Goal: Transaction & Acquisition: Purchase product/service

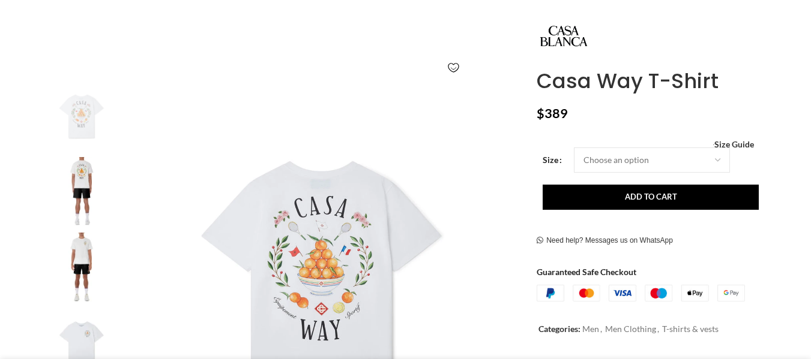
scroll to position [160, 0]
click at [87, 250] on img at bounding box center [81, 267] width 73 height 70
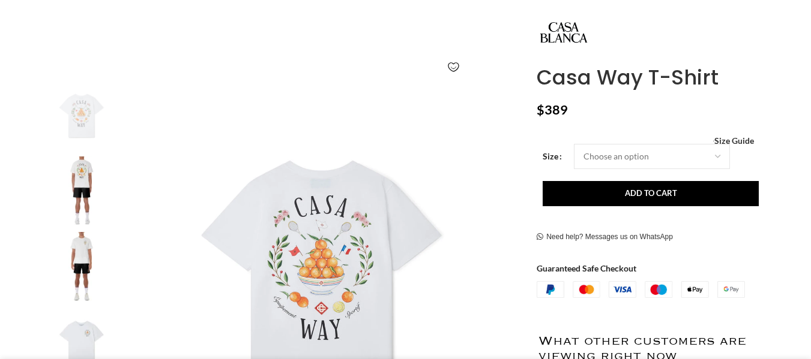
click at [82, 132] on img at bounding box center [81, 115] width 73 height 70
click at [93, 187] on img at bounding box center [81, 192] width 73 height 70
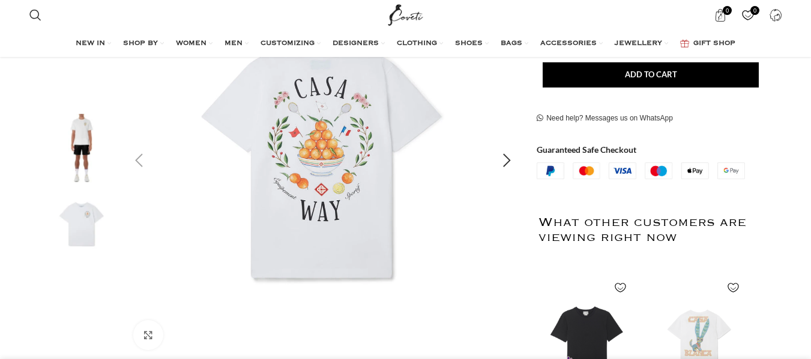
scroll to position [200, 0]
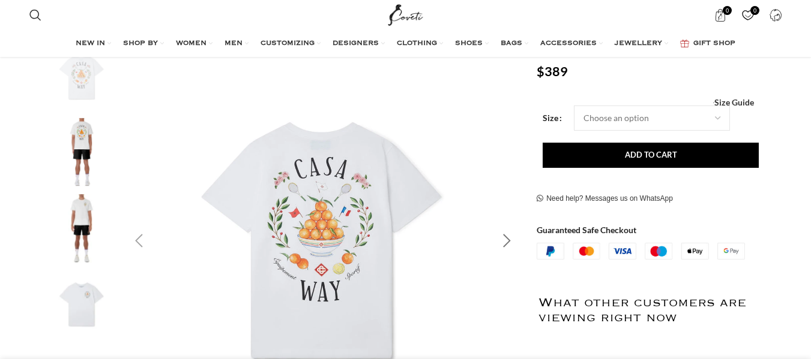
click at [506, 241] on div "Next slide" at bounding box center [507, 241] width 30 height 30
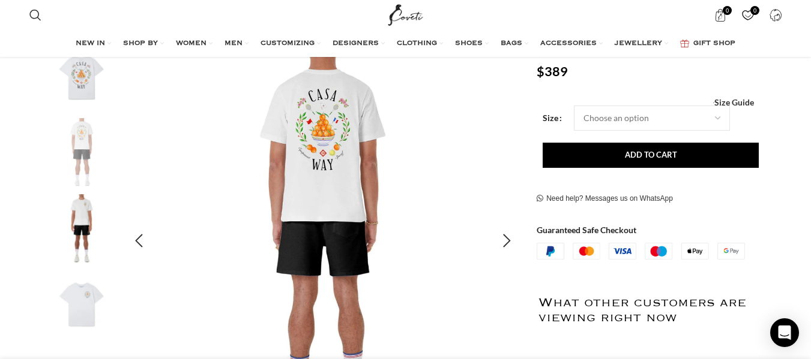
click at [340, 158] on img "2 / 4" at bounding box center [323, 241] width 398 height 398
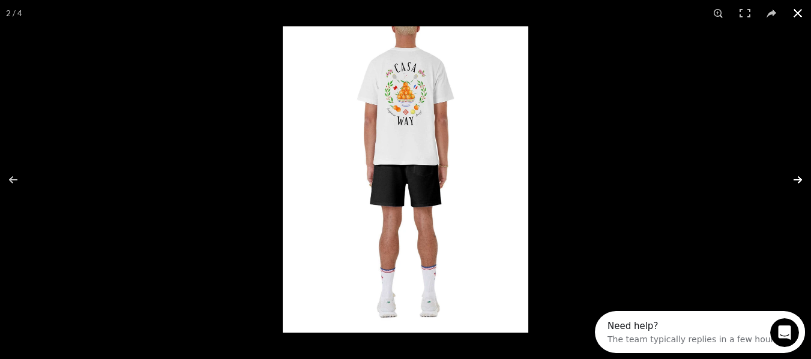
scroll to position [0, 0]
click at [798, 181] on button at bounding box center [790, 180] width 42 height 60
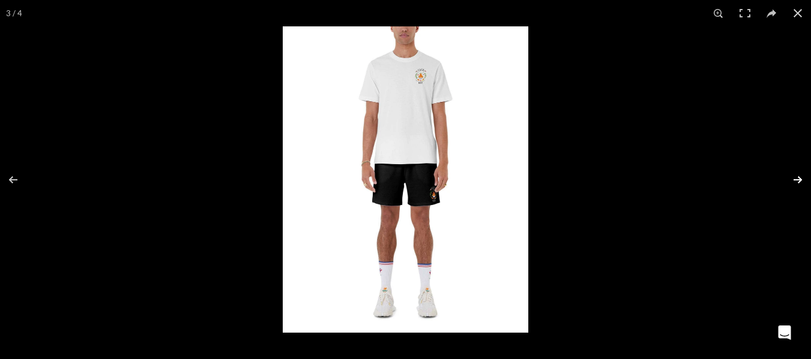
click at [799, 179] on button at bounding box center [790, 180] width 42 height 60
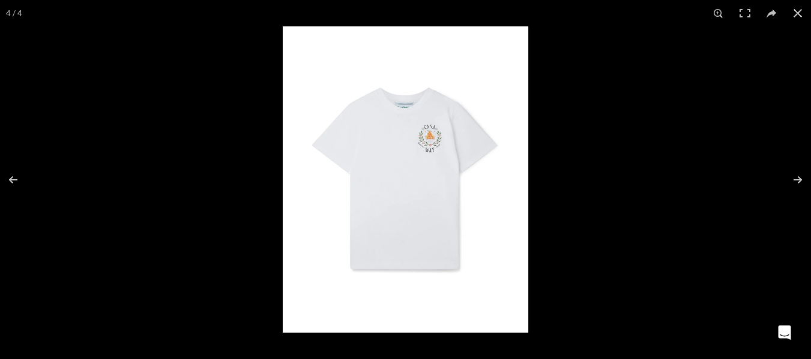
scroll to position [0, 253]
click at [805, 176] on button at bounding box center [790, 180] width 42 height 60
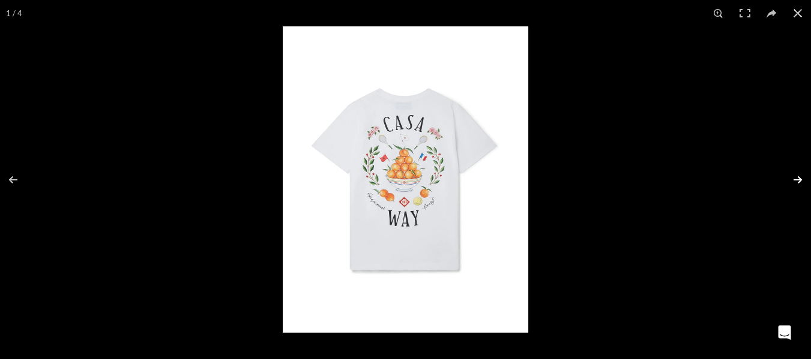
click at [805, 176] on button at bounding box center [790, 180] width 42 height 60
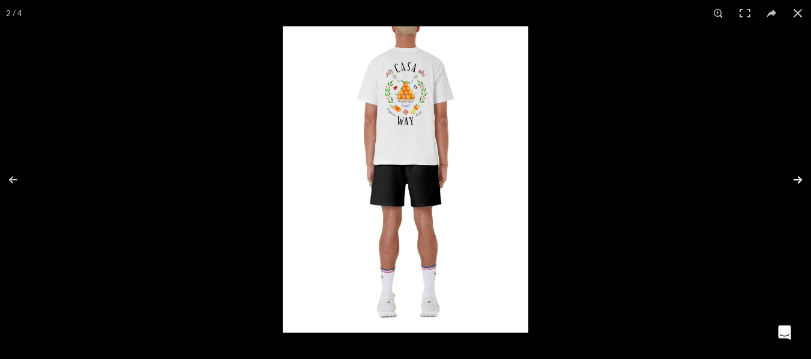
click at [805, 176] on button at bounding box center [790, 180] width 42 height 60
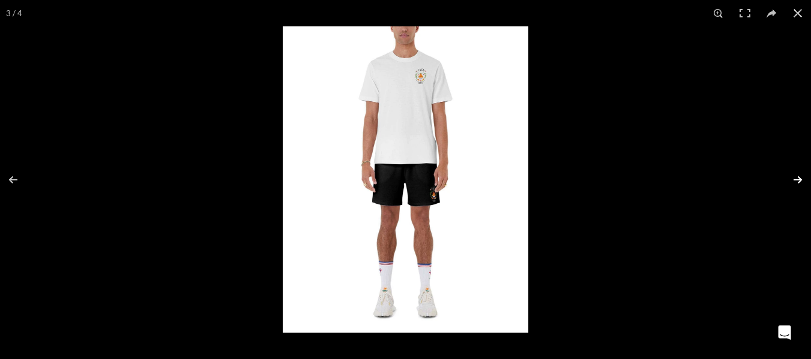
click at [805, 176] on button at bounding box center [790, 180] width 42 height 60
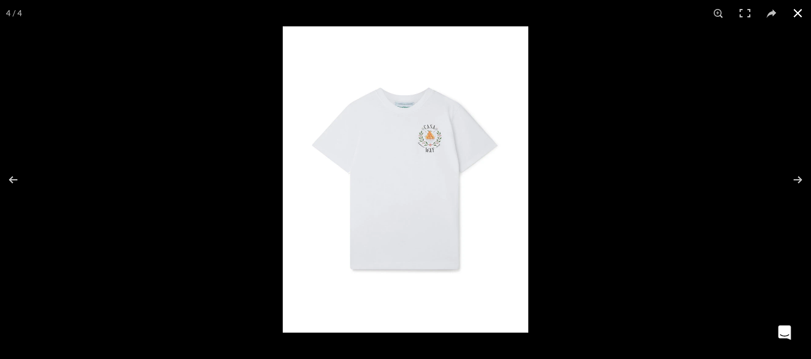
click at [791, 10] on button at bounding box center [797, 13] width 26 height 26
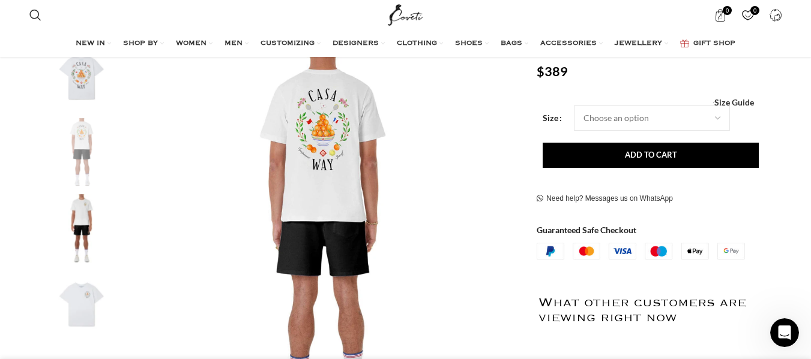
scroll to position [0, 505]
